Goal: Transaction & Acquisition: Purchase product/service

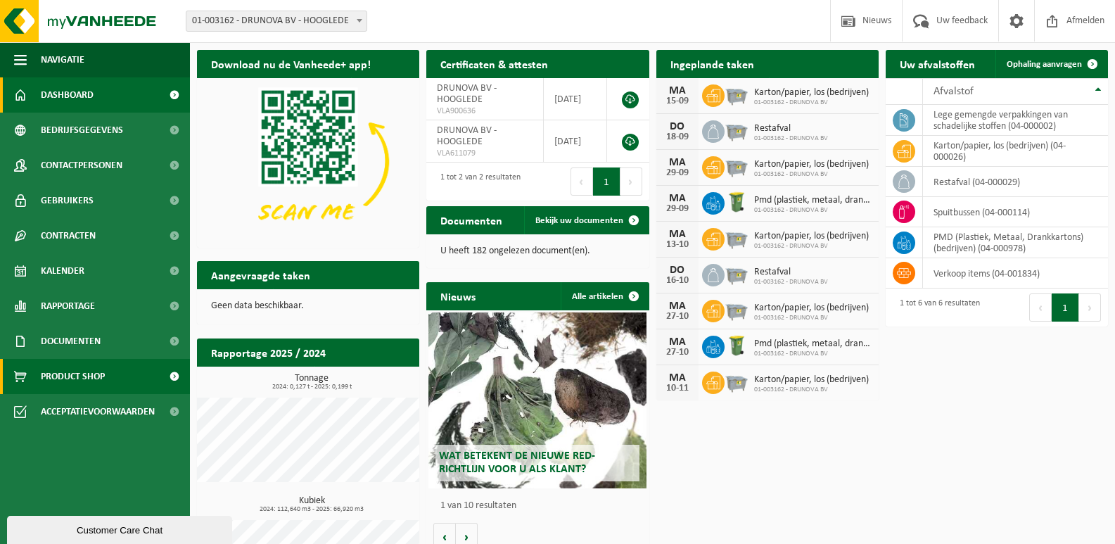
click at [122, 377] on link "Product Shop" at bounding box center [95, 376] width 190 height 35
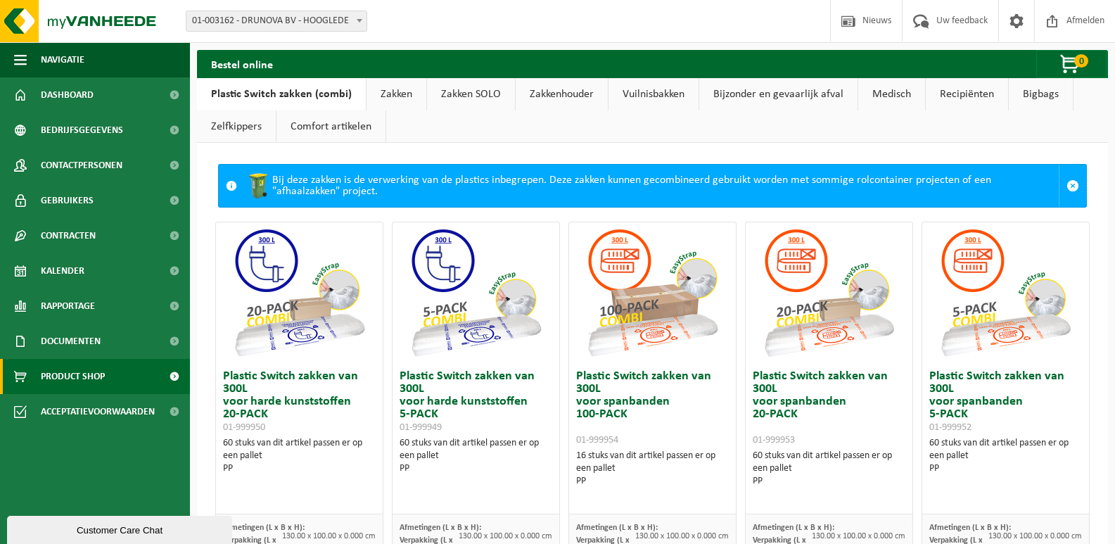
click at [643, 94] on link "Vuilnisbakken" at bounding box center [653, 94] width 90 height 32
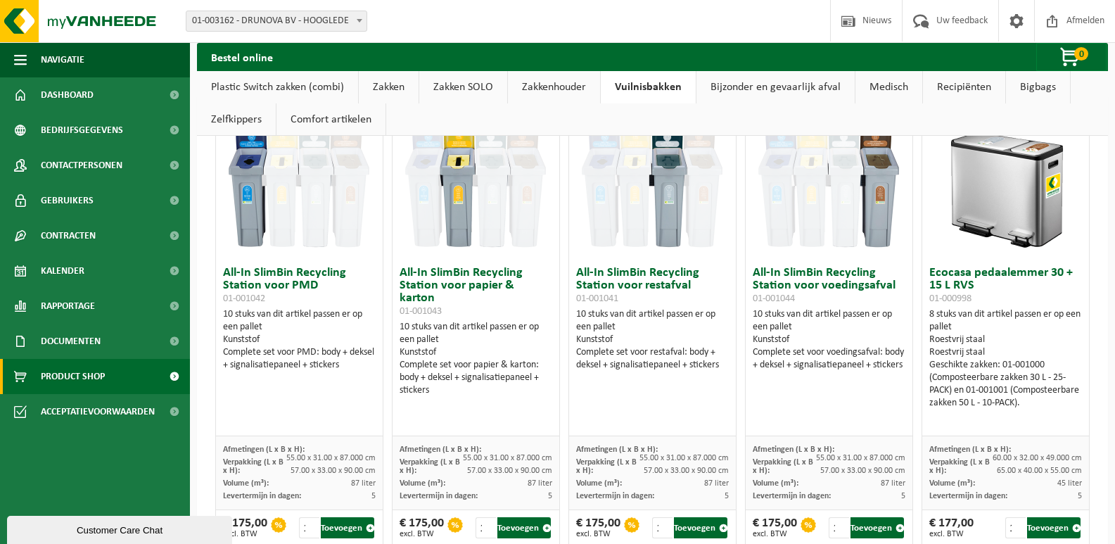
scroll to position [70, 0]
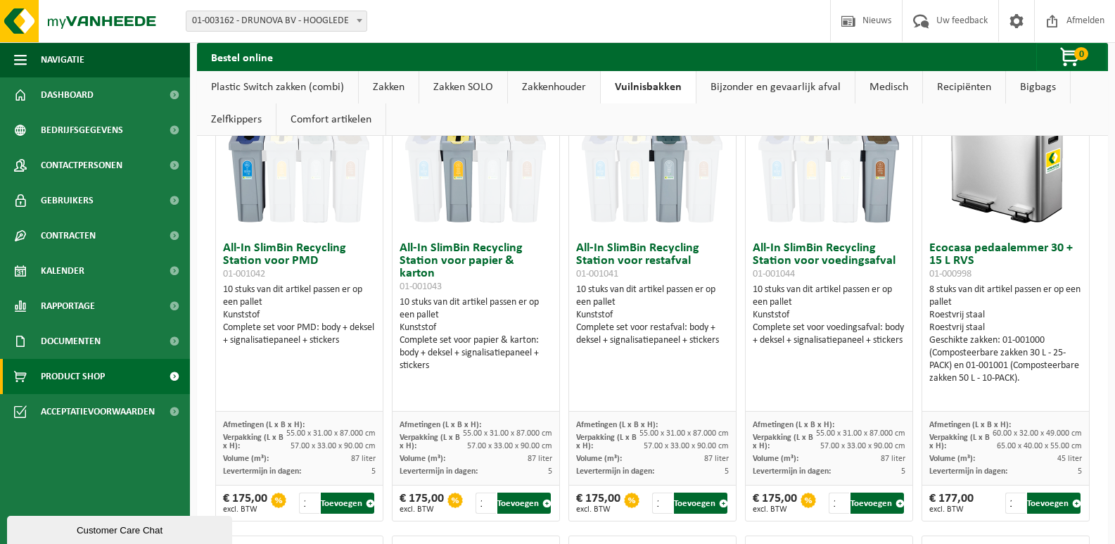
click at [1018, 172] on img at bounding box center [1005, 164] width 141 height 141
click at [1008, 214] on img at bounding box center [1005, 164] width 141 height 141
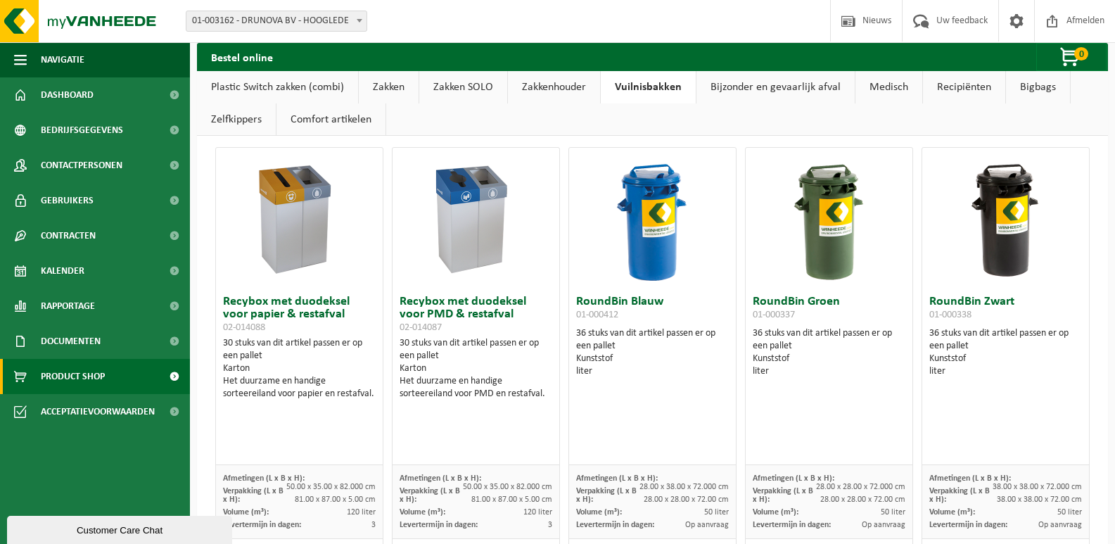
scroll to position [914, 0]
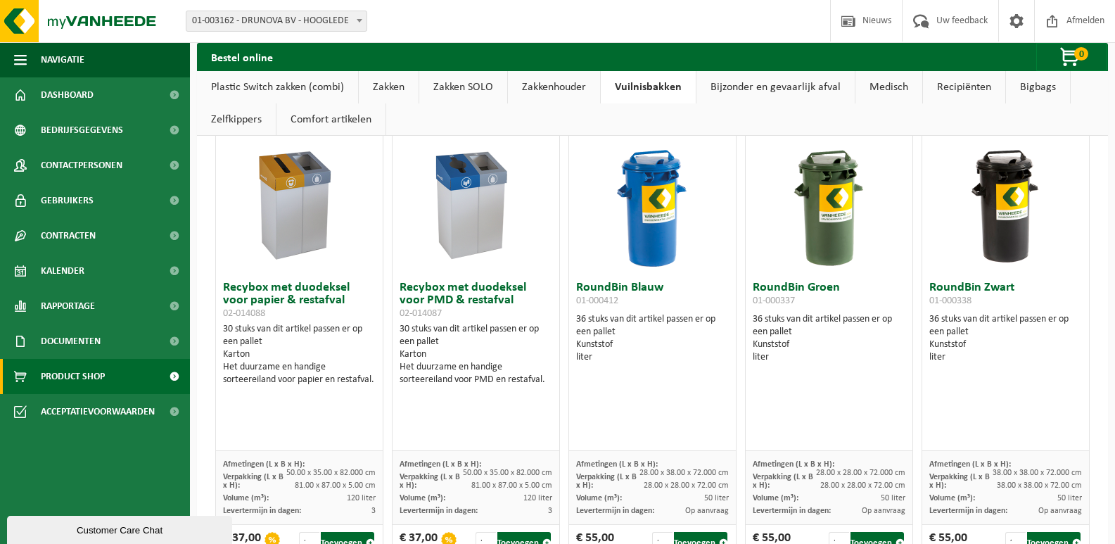
click at [471, 293] on h3 "Recybox met duodeksel voor PMD & restafval 02-014087" at bounding box center [475, 300] width 152 height 38
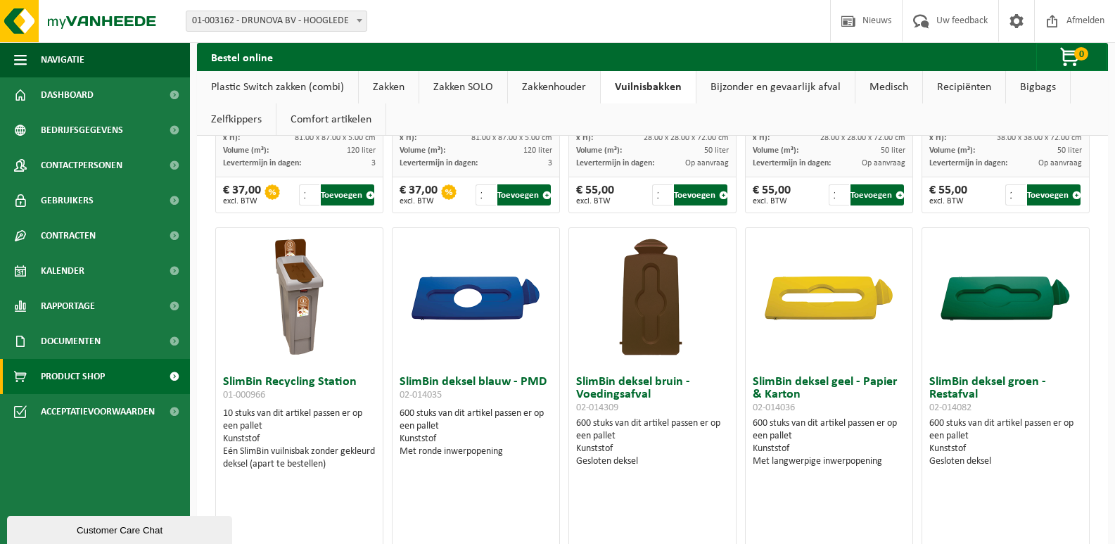
scroll to position [1266, 0]
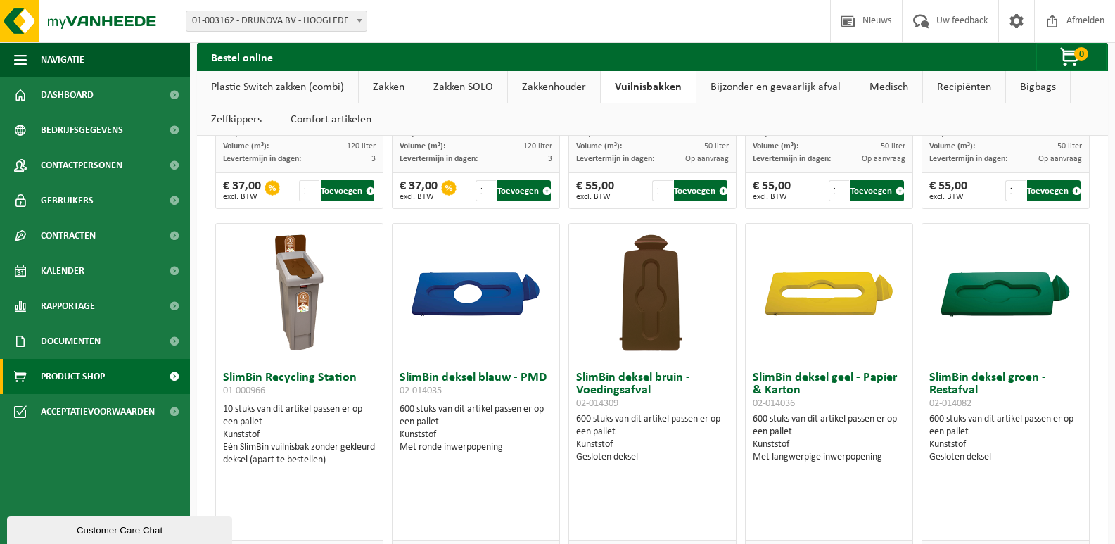
click at [307, 301] on img at bounding box center [299, 294] width 141 height 141
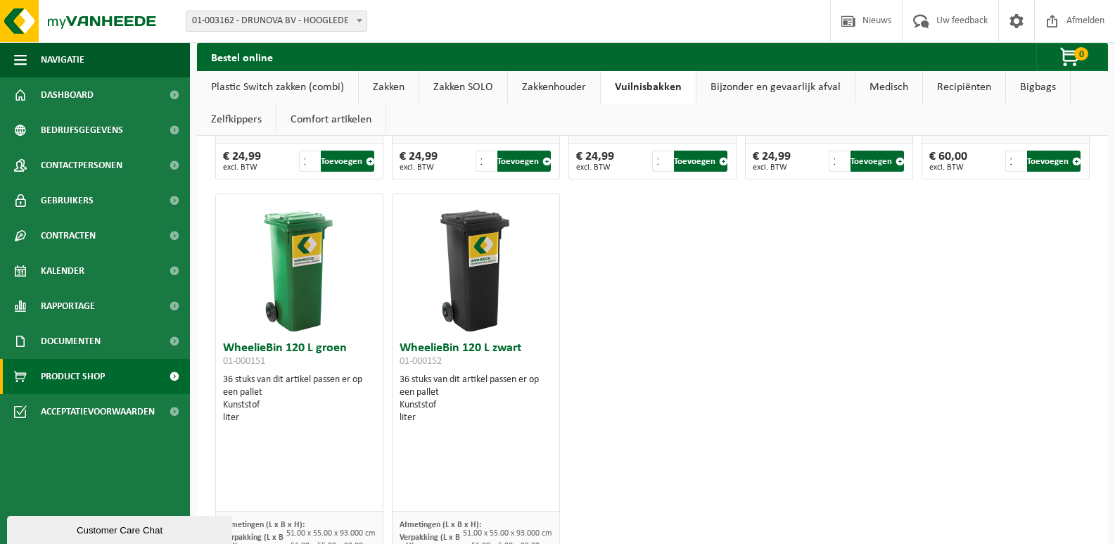
scroll to position [2180, 0]
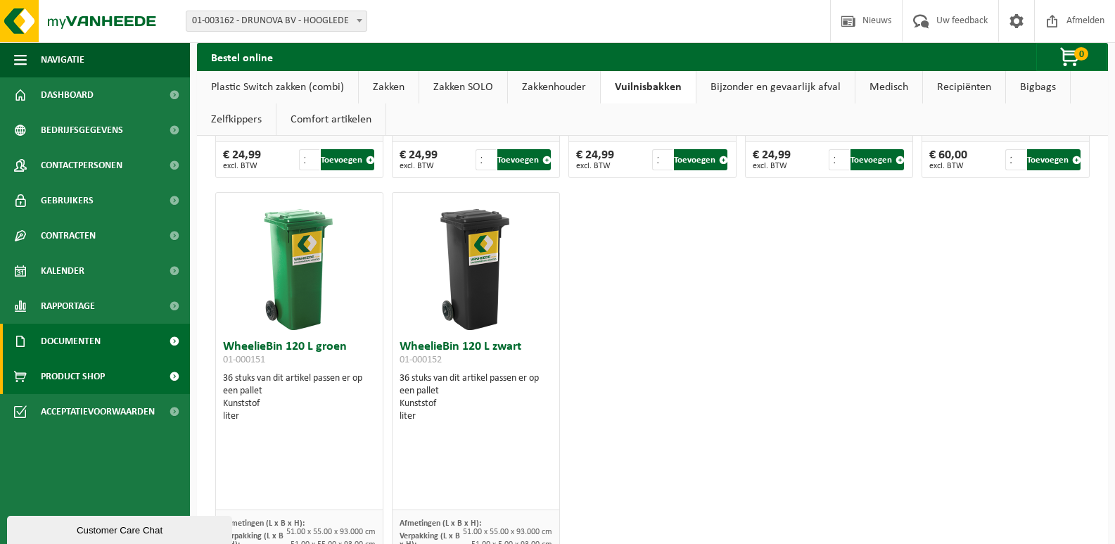
click at [122, 336] on link "Documenten" at bounding box center [95, 341] width 190 height 35
